Goal: Task Accomplishment & Management: Complete application form

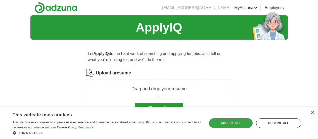
click at [240, 123] on div "Accept all" at bounding box center [231, 123] width 44 height 10
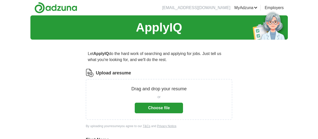
click at [153, 109] on button "Choose file" at bounding box center [159, 107] width 48 height 11
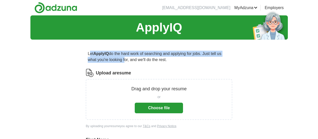
drag, startPoint x: 103, startPoint y: 54, endPoint x: 167, endPoint y: 64, distance: 65.3
click at [167, 64] on p "Let ApplyIQ do the hard work of searching and applying for jobs. Just tell us w…" at bounding box center [159, 57] width 146 height 16
